Goal: Information Seeking & Learning: Understand process/instructions

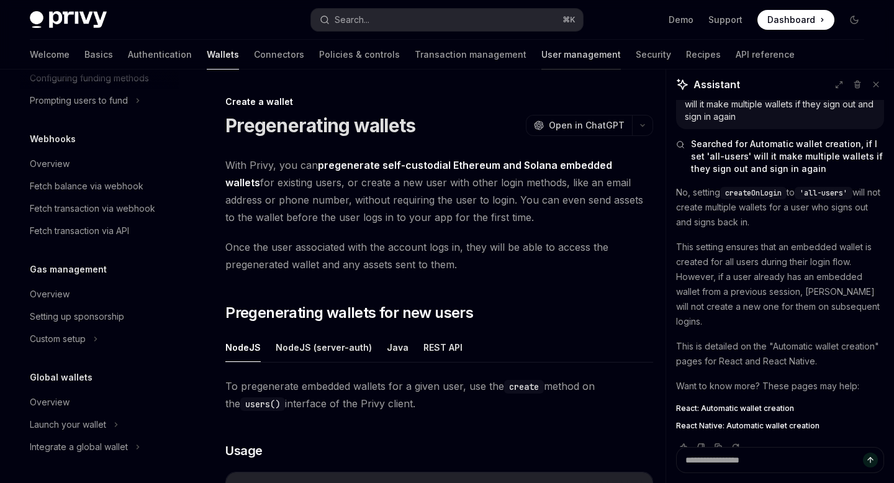
click at [541, 58] on link "User management" at bounding box center [580, 55] width 79 height 30
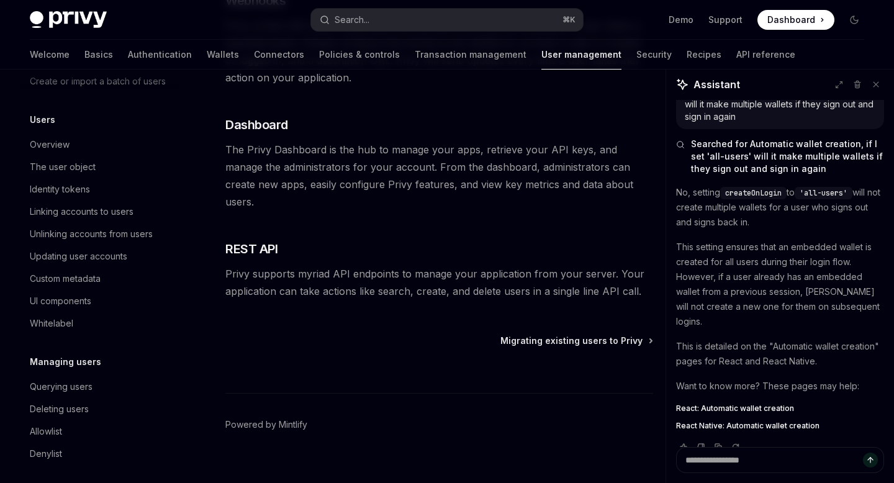
scroll to position [117, 0]
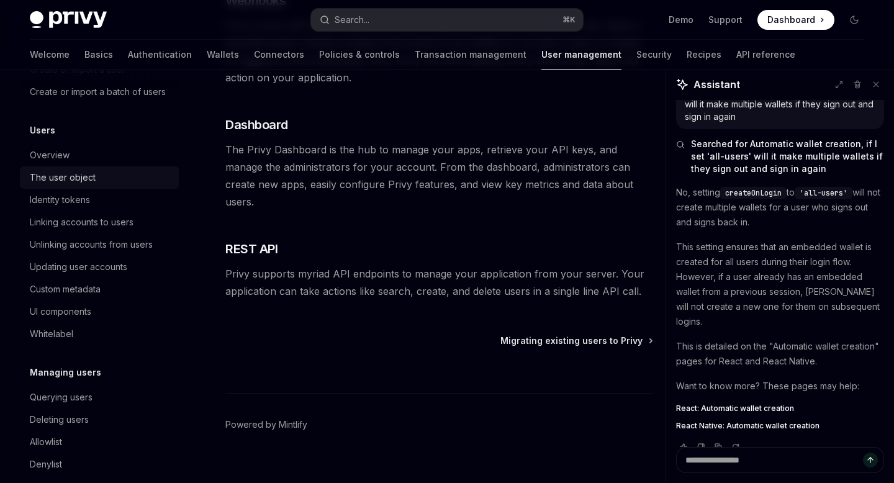
click at [93, 178] on div "The user object" at bounding box center [63, 177] width 66 height 15
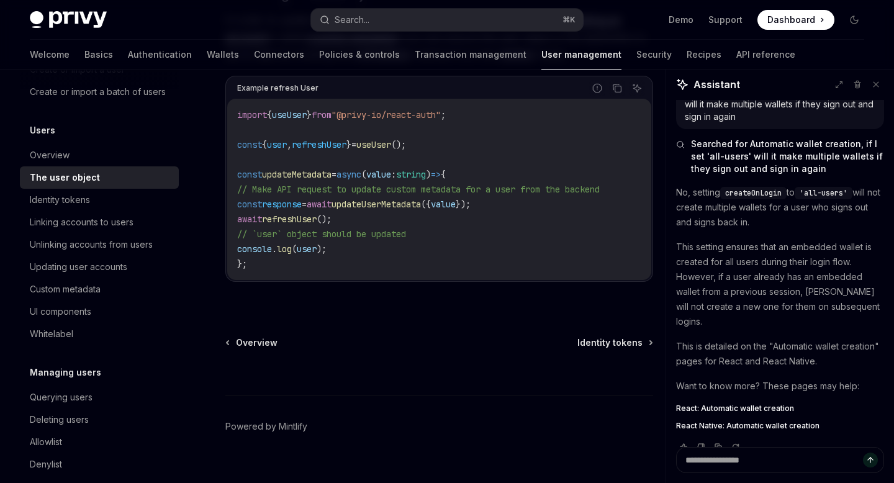
scroll to position [1778, 0]
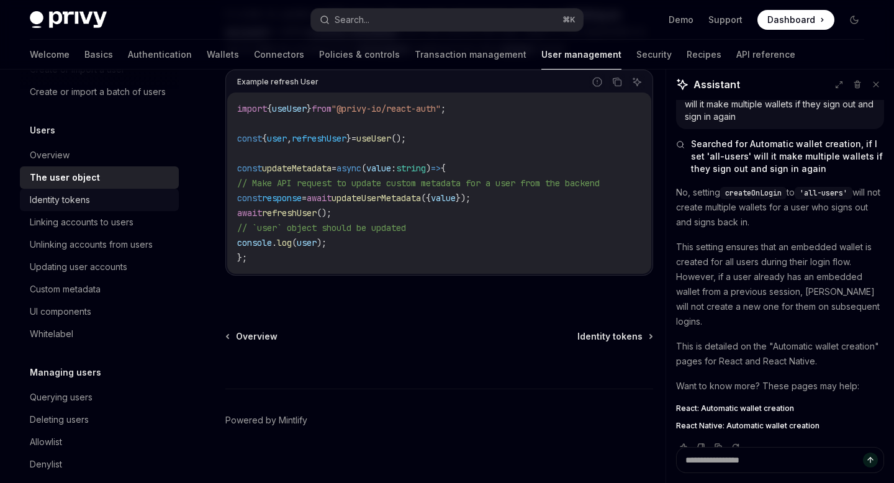
click at [117, 202] on div "Identity tokens" at bounding box center [101, 199] width 142 height 15
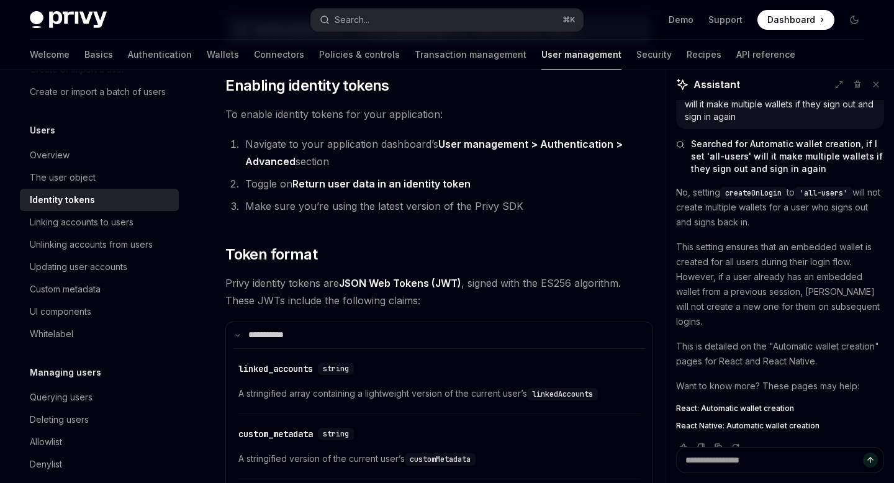
scroll to position [458, 0]
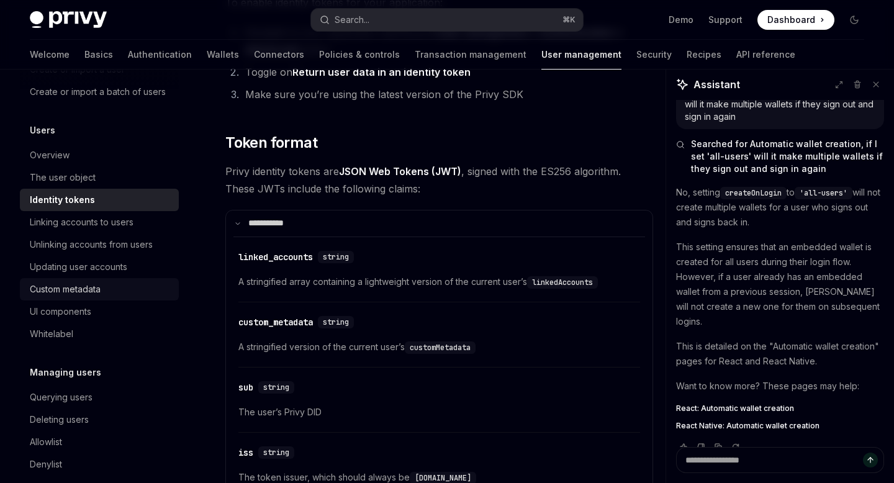
click at [117, 287] on div "Custom metadata" at bounding box center [101, 289] width 142 height 15
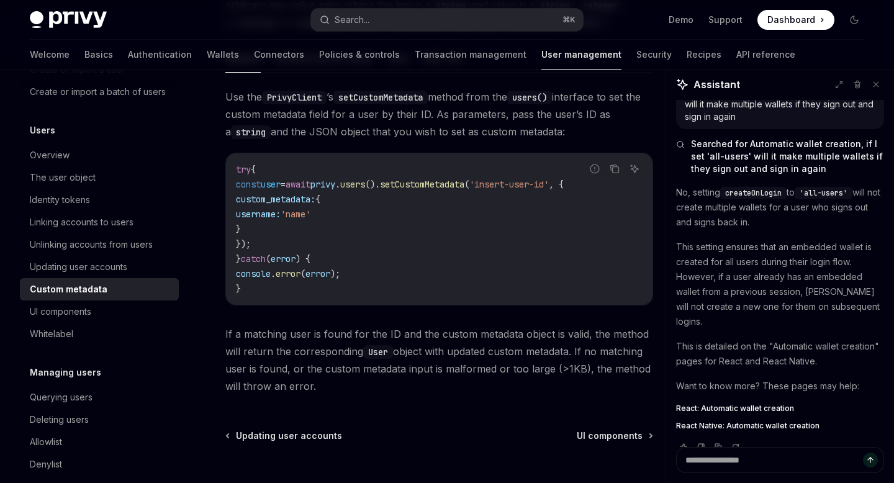
scroll to position [188, 0]
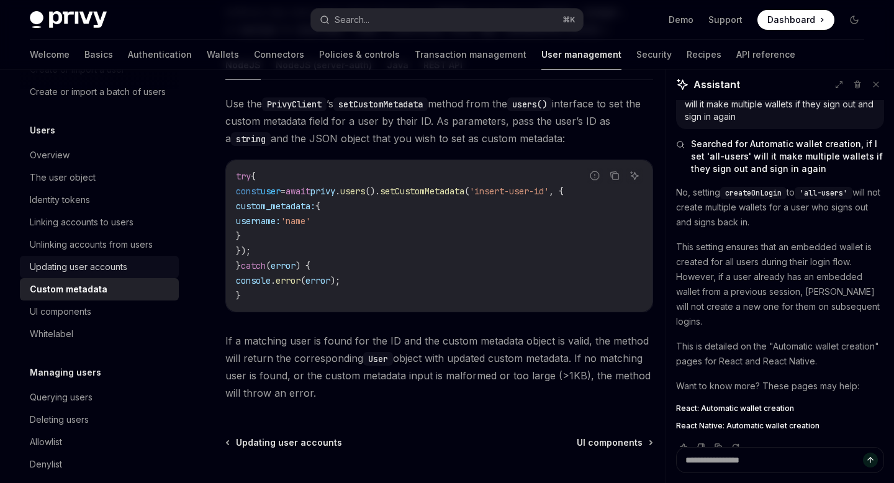
click at [148, 272] on div "Updating user accounts" at bounding box center [101, 266] width 142 height 15
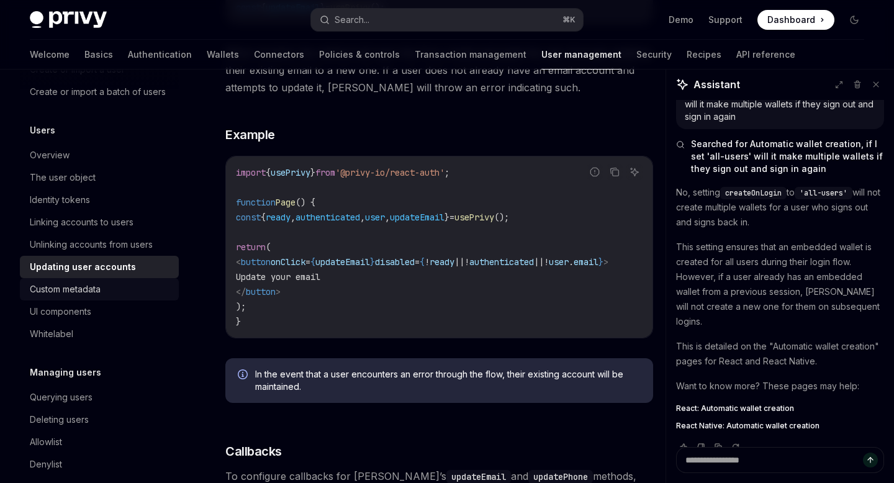
click at [116, 287] on div "Custom metadata" at bounding box center [101, 289] width 142 height 15
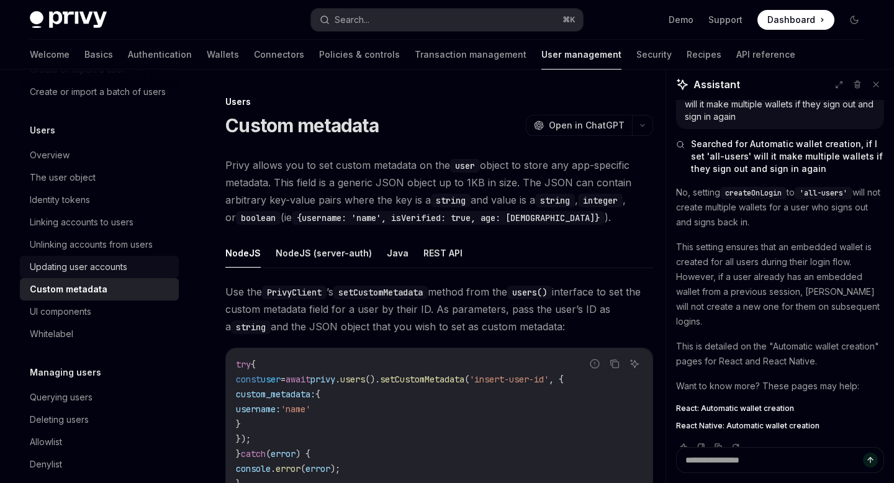
click at [118, 269] on div "Updating user accounts" at bounding box center [78, 266] width 97 height 15
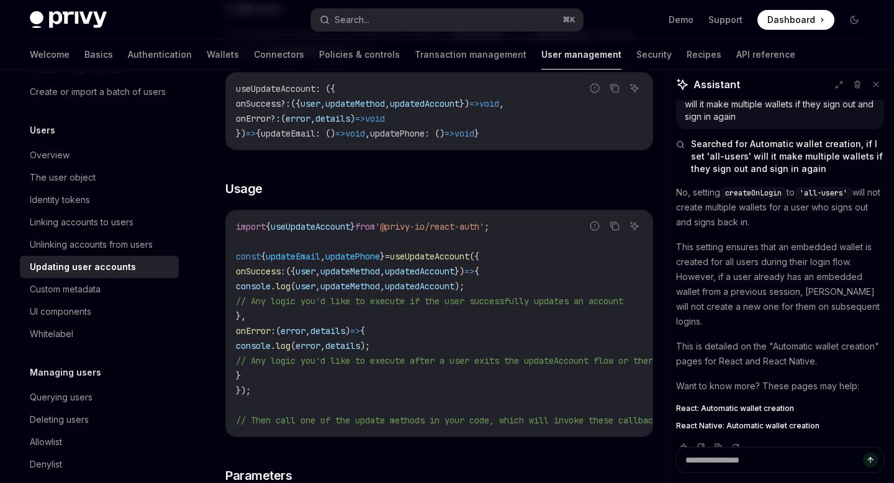
scroll to position [902, 0]
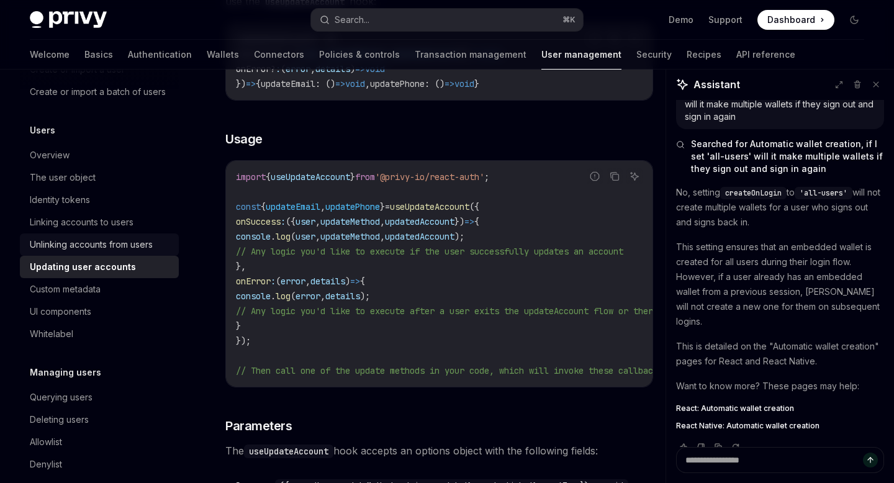
click at [135, 252] on link "Unlinking accounts from users" at bounding box center [99, 244] width 159 height 22
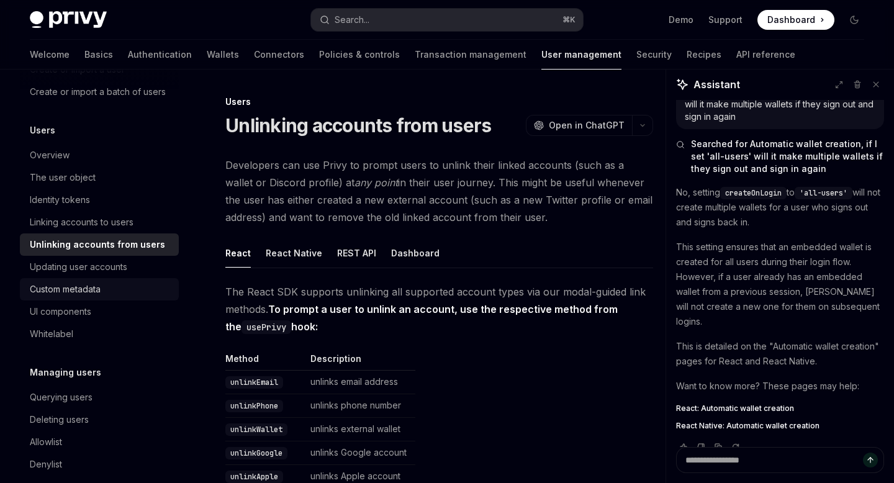
click at [121, 300] on link "Custom metadata" at bounding box center [99, 289] width 159 height 22
type textarea "*"
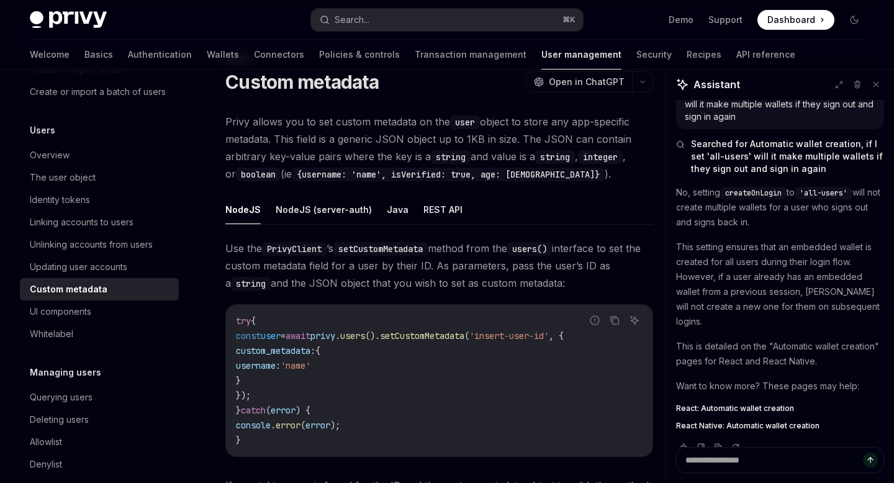
scroll to position [45, 0]
drag, startPoint x: 284, startPoint y: 336, endPoint x: 452, endPoint y: 11, distance: 365.6
click at [451, 11] on button "Search... ⌘ K" at bounding box center [446, 20] width 271 height 22
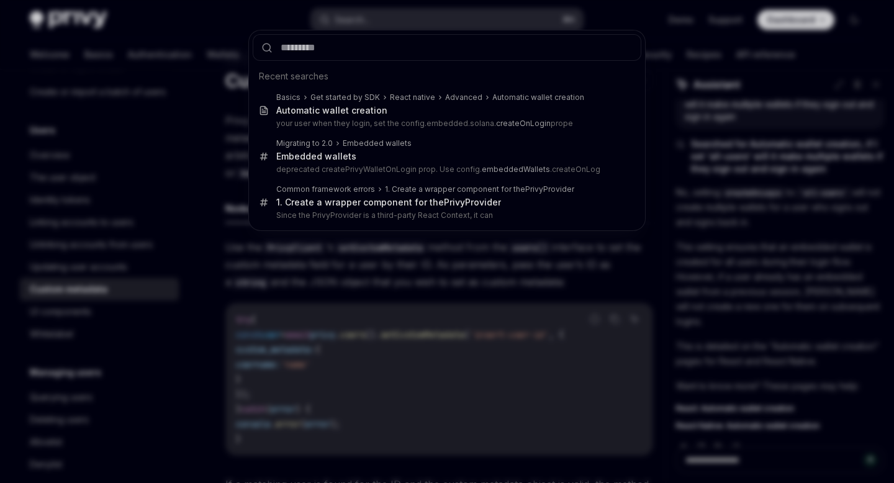
type input "********"
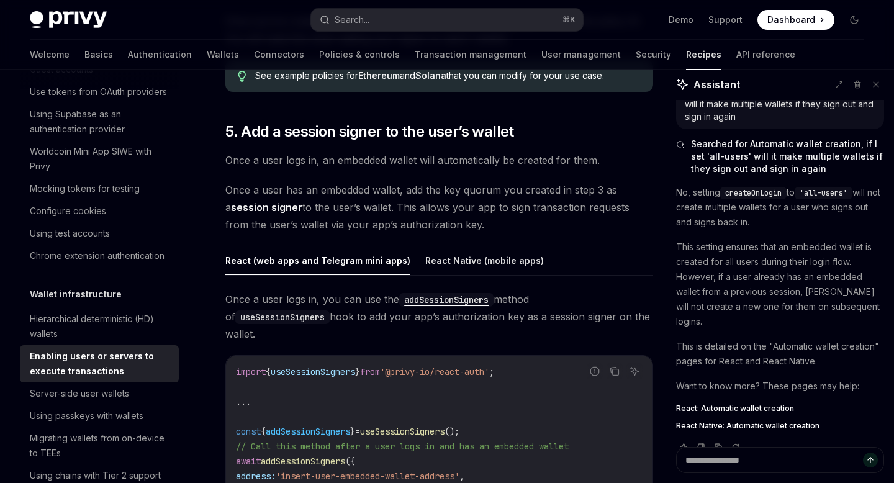
scroll to position [1941, 0]
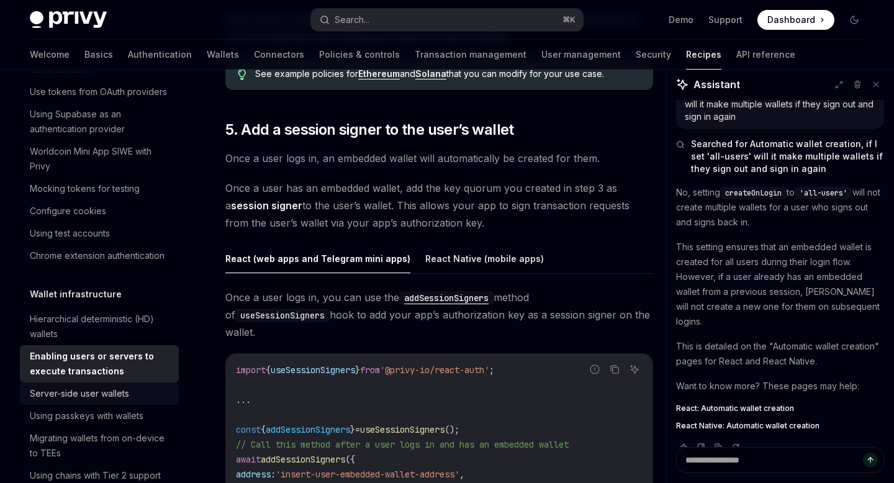
click at [87, 394] on div "Server-side user wallets" at bounding box center [79, 393] width 99 height 15
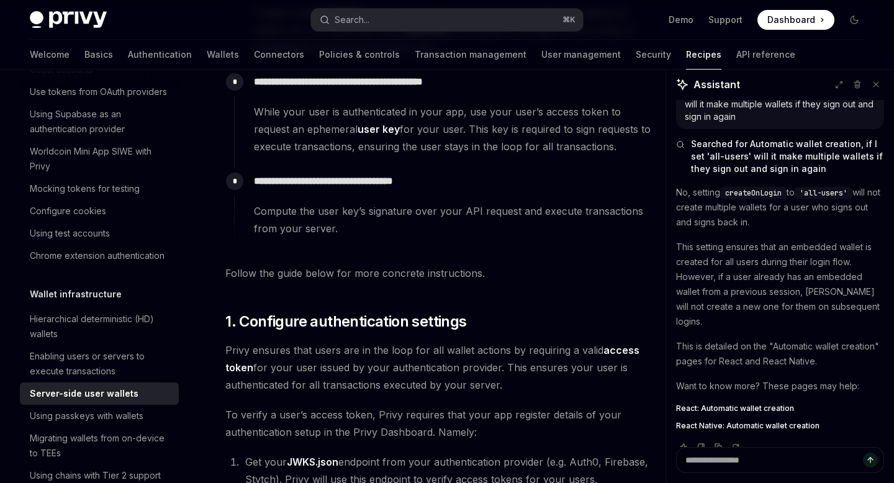
scroll to position [529, 0]
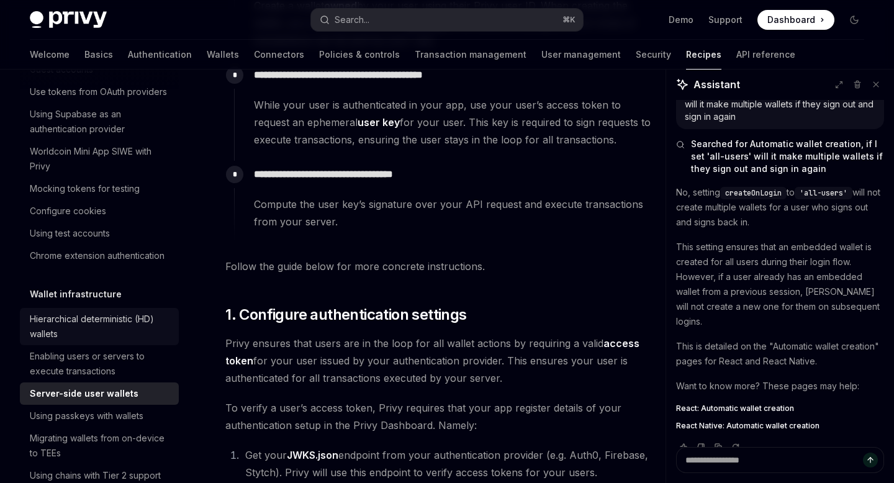
click at [137, 334] on div "Hierarchical deterministic (HD) wallets" at bounding box center [101, 327] width 142 height 30
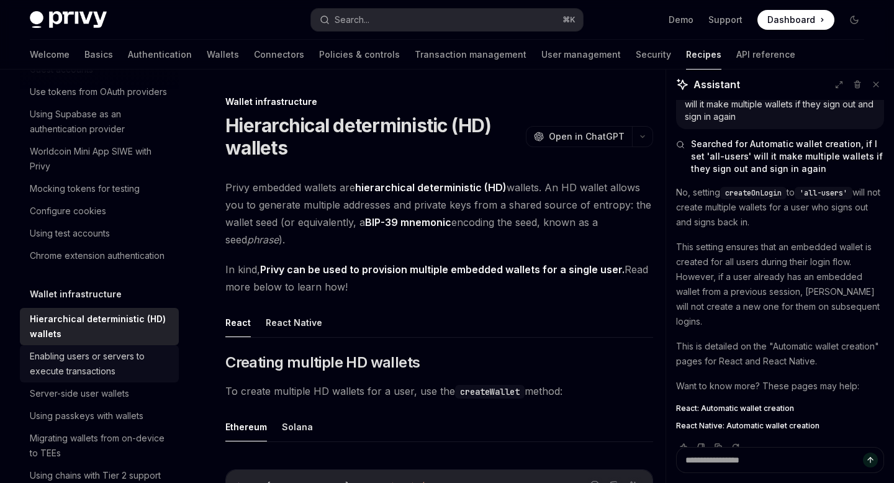
click at [133, 356] on div "Enabling users or servers to execute transactions" at bounding box center [101, 364] width 142 height 30
type textarea "*"
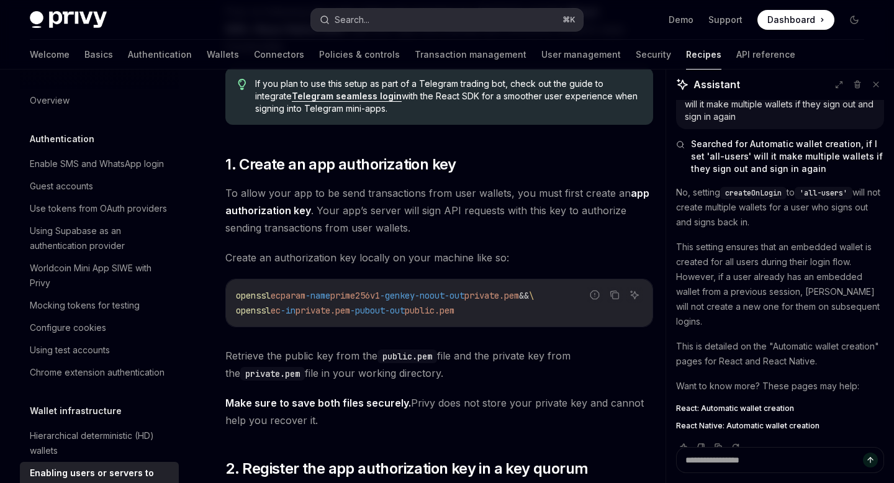
click at [424, 20] on button "Search... ⌘ K" at bounding box center [446, 20] width 271 height 22
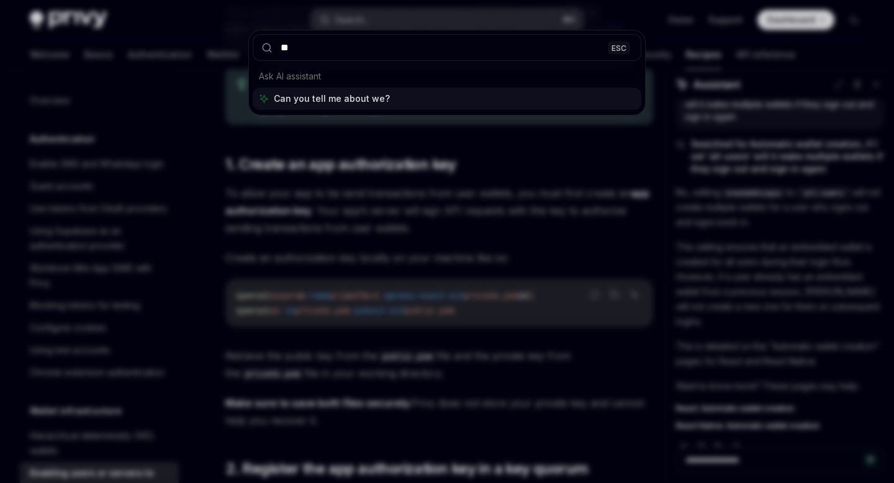
type input "***"
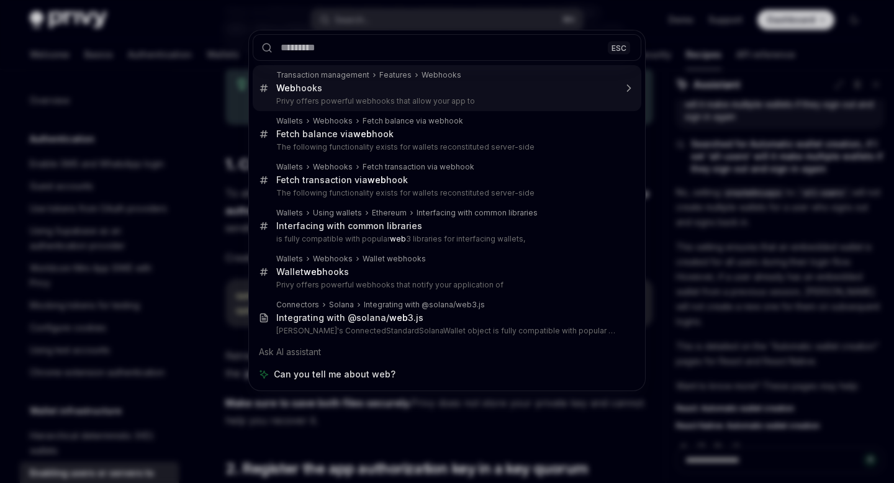
type textarea "*"
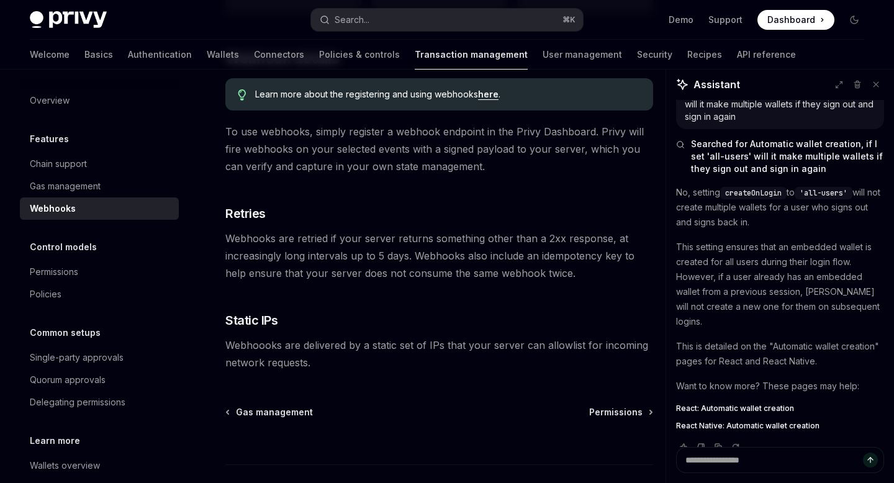
scroll to position [855, 0]
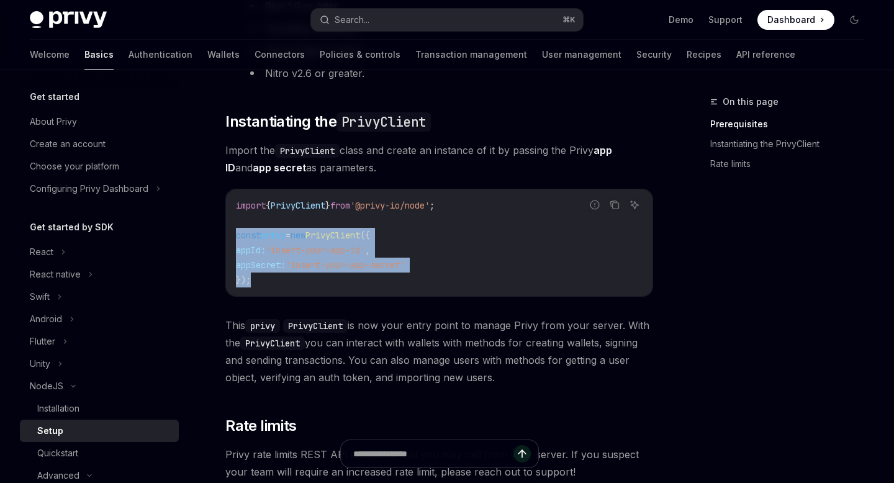
scroll to position [145, 0]
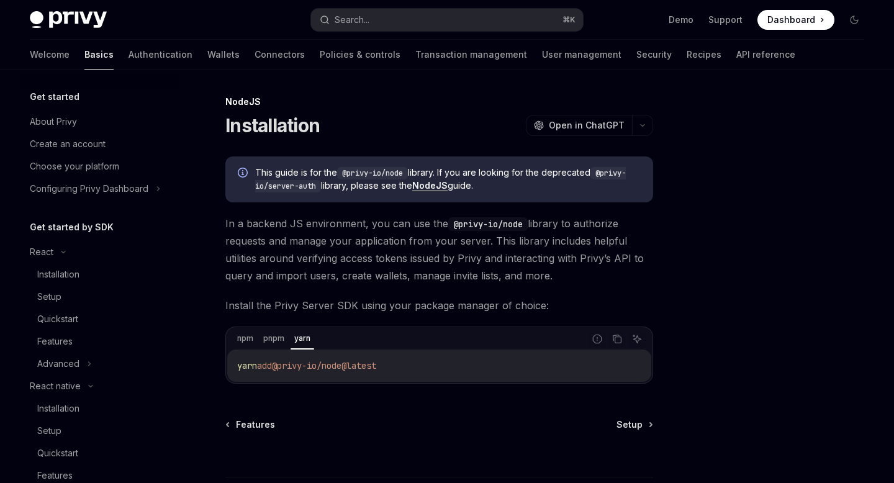
scroll to position [394, 0]
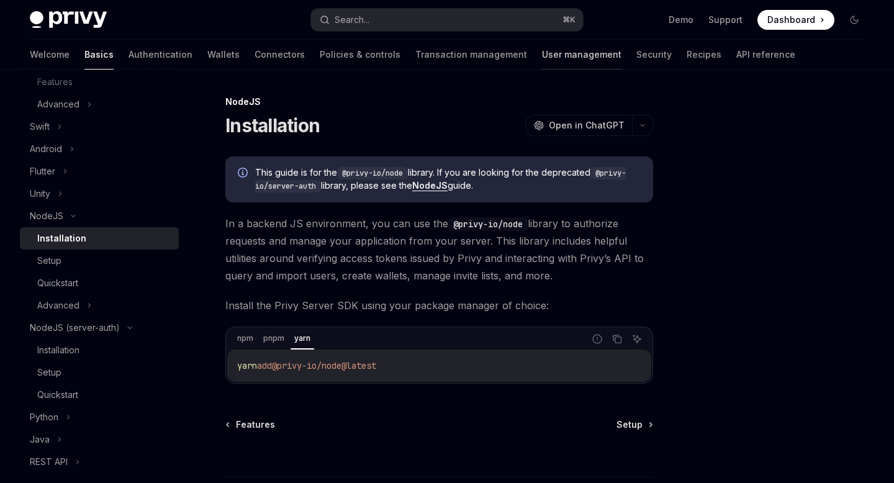
click at [542, 48] on link "User management" at bounding box center [581, 55] width 79 height 30
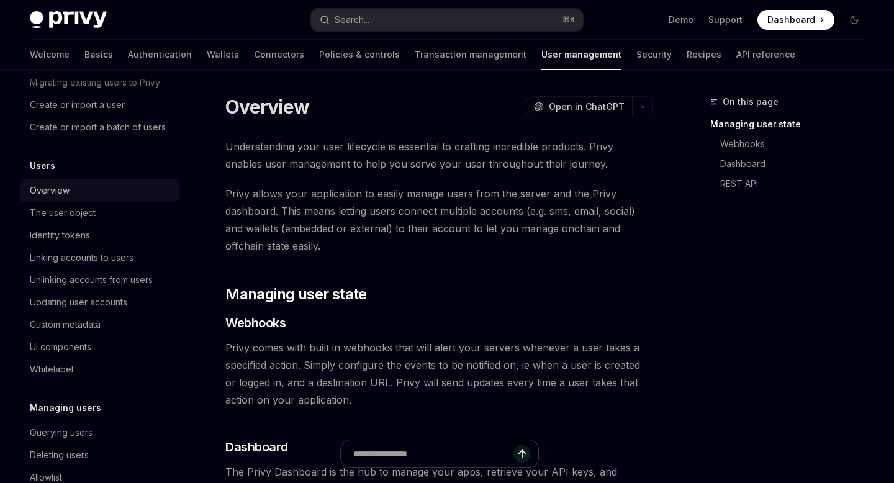
scroll to position [85, 0]
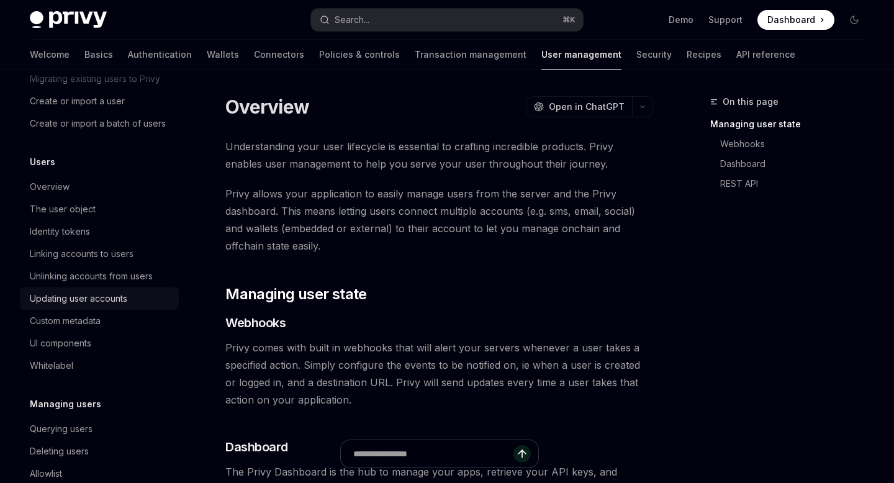
click at [86, 302] on div "Updating user accounts" at bounding box center [78, 298] width 97 height 15
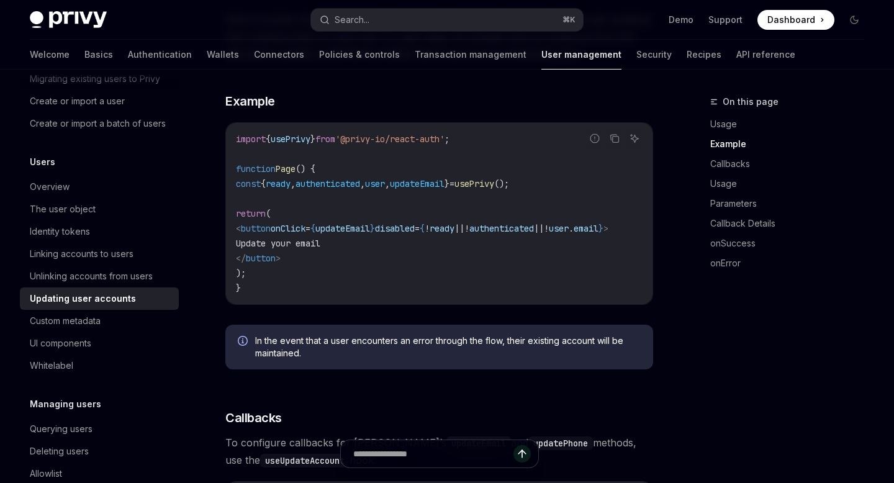
scroll to position [444, 0]
click at [122, 328] on div "Custom metadata" at bounding box center [101, 320] width 142 height 15
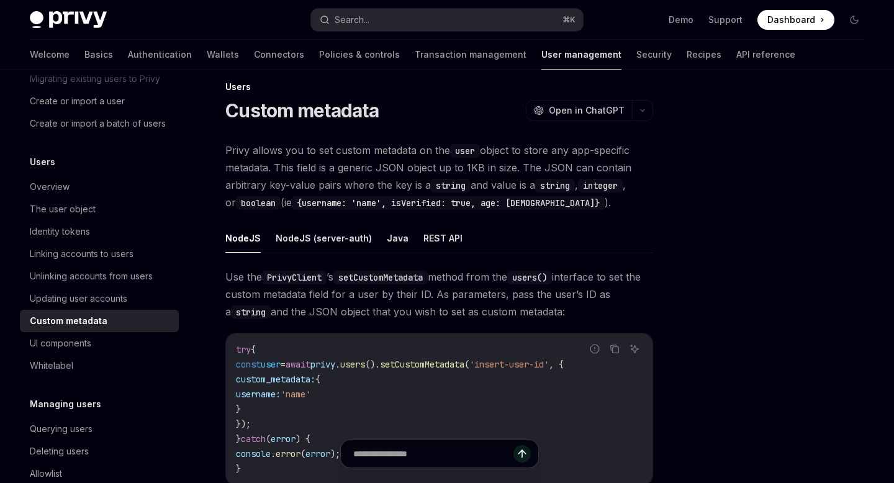
scroll to position [16, 0]
click at [328, 238] on button "NodeJS (server-auth)" at bounding box center [324, 236] width 96 height 29
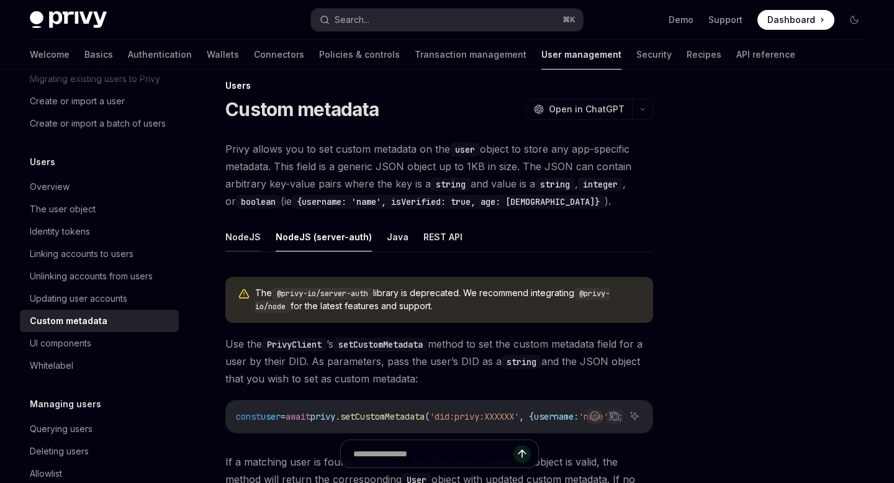
click at [232, 238] on button "NodeJS" at bounding box center [242, 236] width 35 height 29
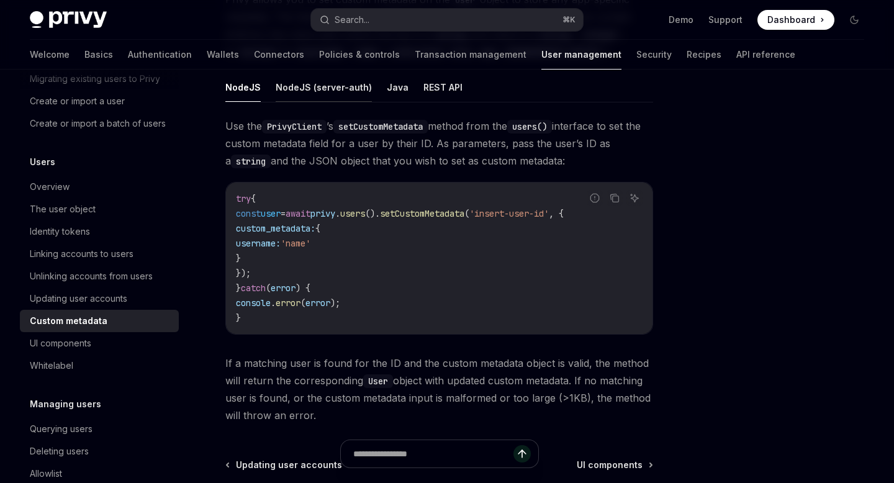
scroll to position [171, 0]
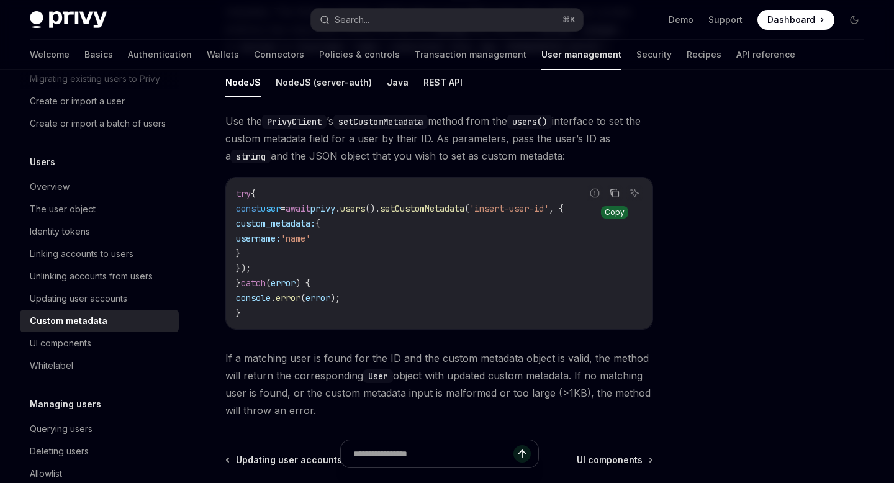
click at [616, 188] on icon "Copy the contents from the code block" at bounding box center [614, 193] width 10 height 10
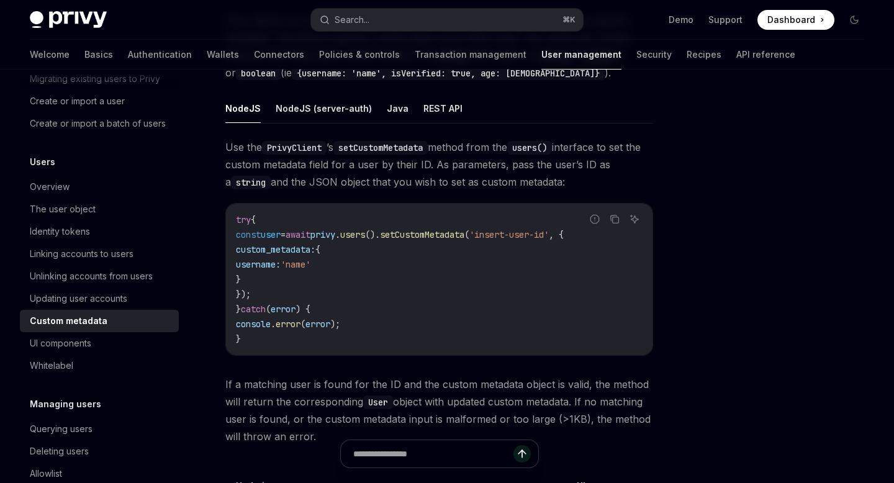
scroll to position [145, 0]
click at [408, 263] on code "try { const user = await privy . users (). setCustomMetadata ( 'insert-user-id'…" at bounding box center [439, 279] width 407 height 134
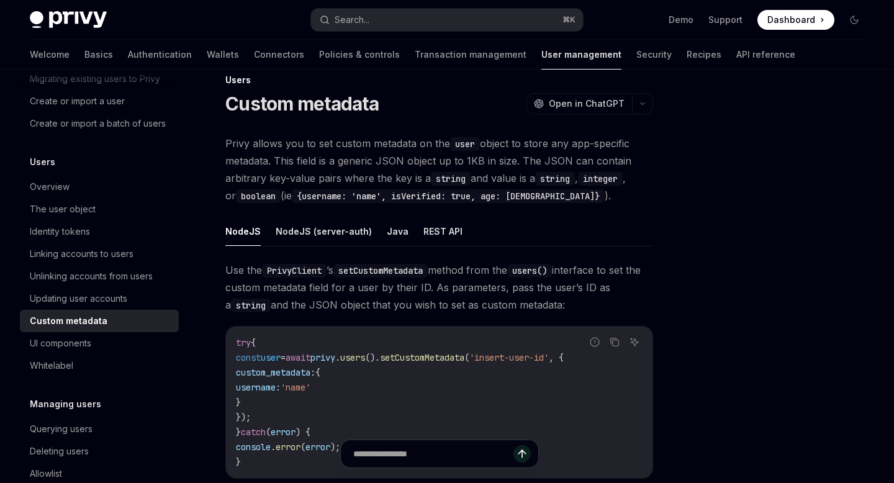
scroll to position [0, 0]
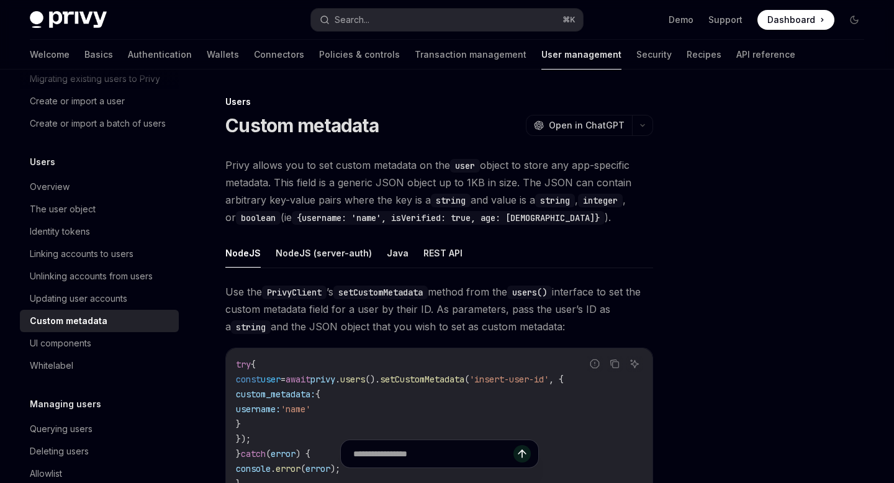
click at [241, 252] on button "NodeJS" at bounding box center [242, 252] width 35 height 29
type textarea "*"
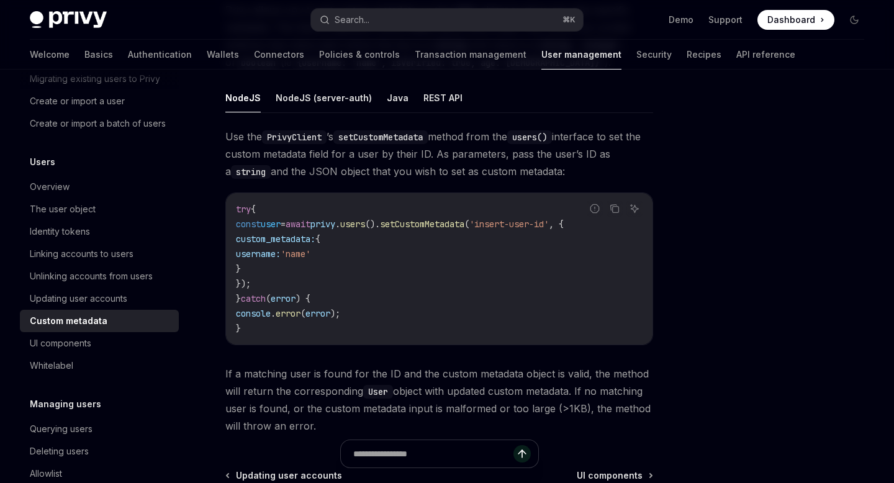
scroll to position [155, 0]
